Goal: Navigation & Orientation: Find specific page/section

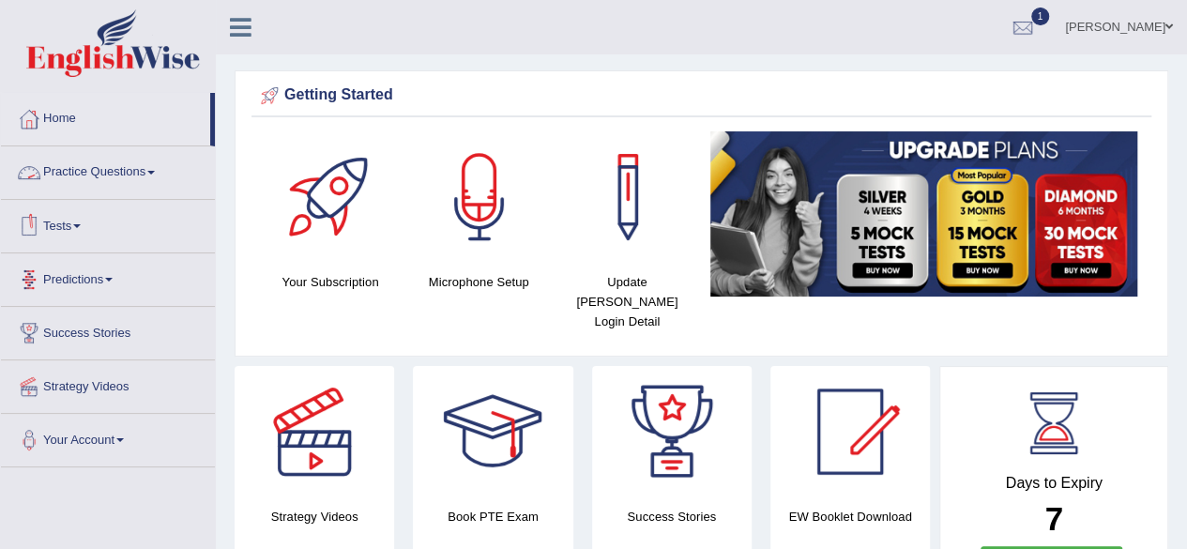
click at [78, 226] on link "Tests" at bounding box center [108, 223] width 214 height 47
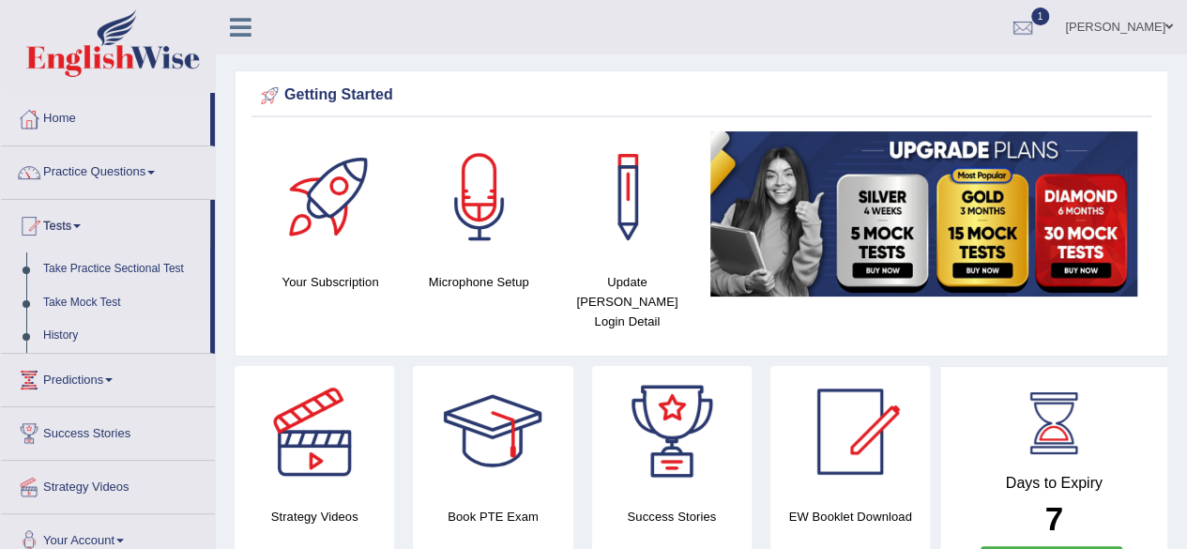
click at [56, 322] on link "History" at bounding box center [123, 336] width 176 height 34
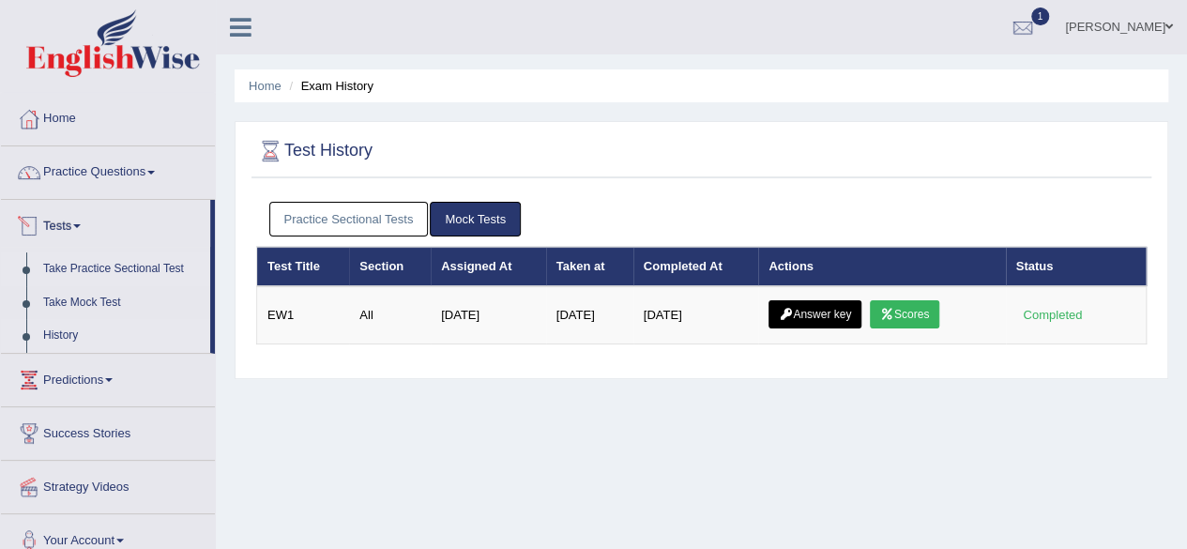
click at [164, 263] on link "Take Practice Sectional Test" at bounding box center [123, 269] width 176 height 34
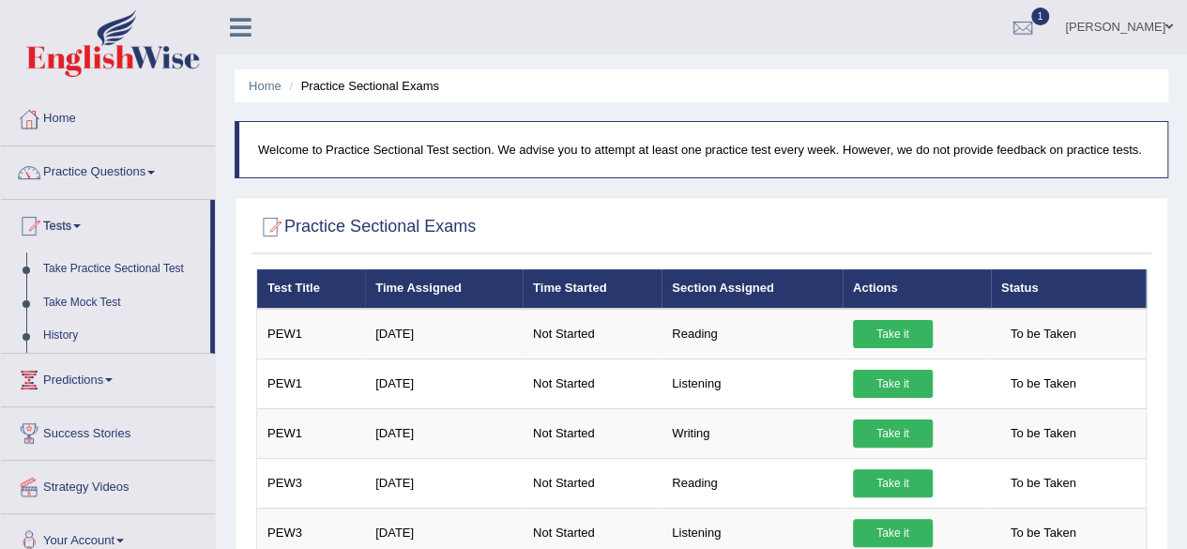
click at [35, 333] on link "History" at bounding box center [123, 336] width 176 height 34
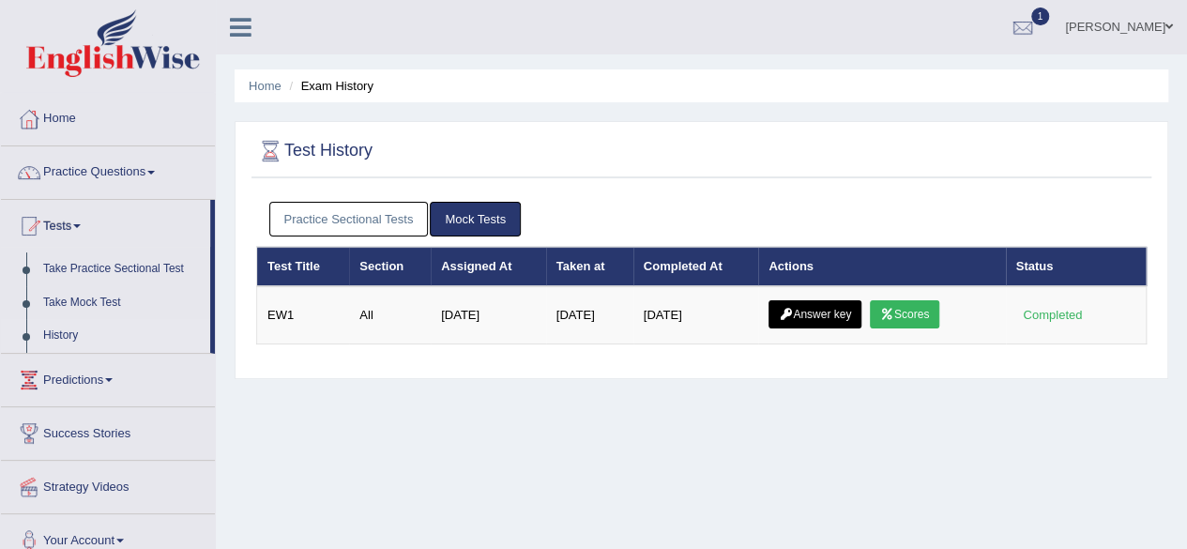
click at [344, 207] on link "Practice Sectional Tests" at bounding box center [349, 219] width 160 height 35
click at [355, 215] on link "Practice Sectional Tests" at bounding box center [349, 219] width 160 height 35
click at [313, 217] on link "Practice Sectional Tests" at bounding box center [349, 219] width 160 height 35
